Goal: Navigation & Orientation: Find specific page/section

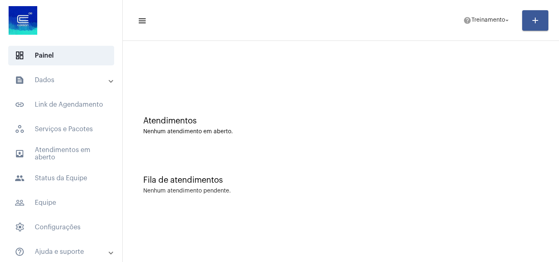
drag, startPoint x: 509, startPoint y: 97, endPoint x: 451, endPoint y: 50, distance: 75.4
click at [509, 97] on div "Atendimentos Nenhum atendimento em aberto." at bounding box center [341, 121] width 428 height 59
click at [57, 79] on mat-panel-title "text_snippet_outlined Dados" at bounding box center [62, 80] width 95 height 10
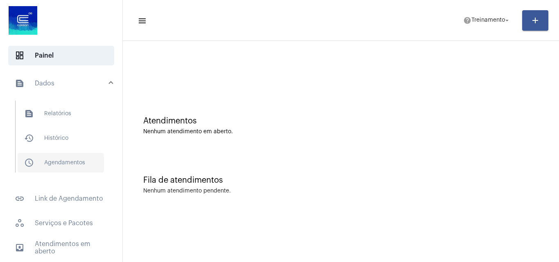
click at [61, 164] on span "schedule_outlined Agendamentos" at bounding box center [61, 163] width 86 height 20
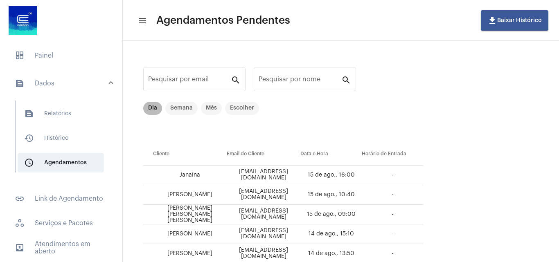
click at [154, 104] on mat-chip "Dia" at bounding box center [152, 108] width 19 height 13
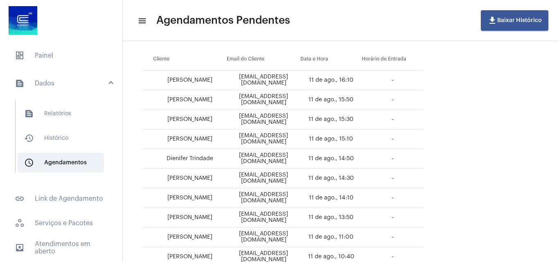
scroll to position [202, 0]
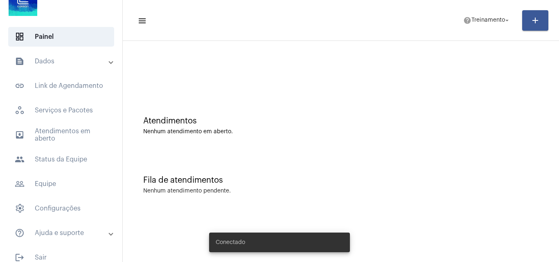
scroll to position [29, 0]
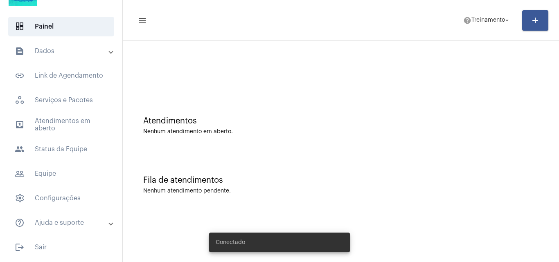
click at [58, 164] on mat-accordion "text_snippet_outlined Dados text_snippet_outlined Relatórios history_outlined H…" at bounding box center [61, 137] width 122 height 192
click at [55, 171] on span "people_outline Equipe" at bounding box center [61, 174] width 106 height 20
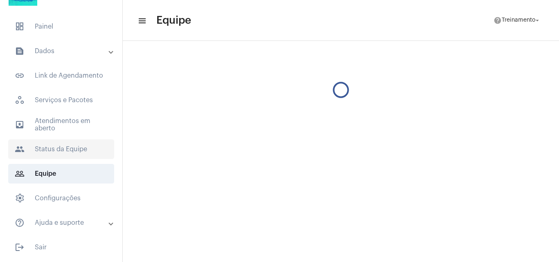
click at [59, 142] on span "people Status da Equipe" at bounding box center [61, 150] width 106 height 20
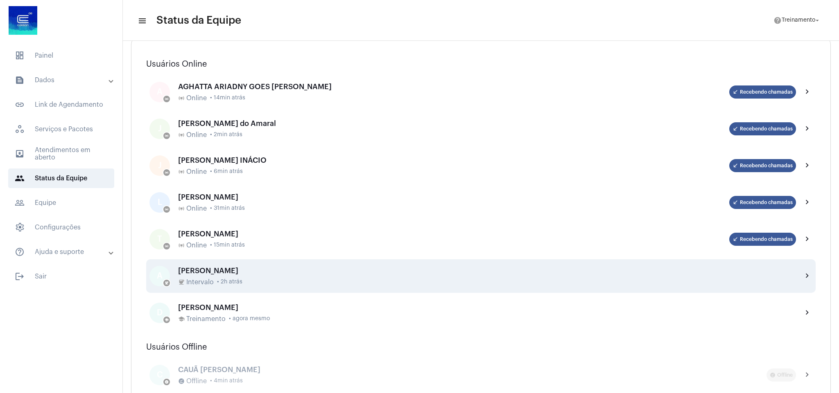
scroll to position [61, 0]
